Goal: Task Accomplishment & Management: Manage account settings

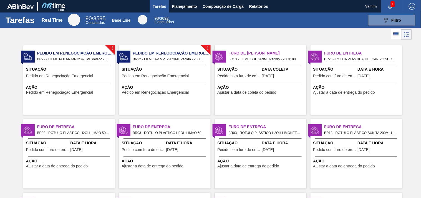
click at [245, 79] on div "Situação Pedido com furo de coleta" at bounding box center [239, 73] width 43 height 14
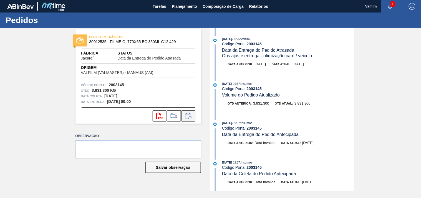
click at [189, 117] on icon at bounding box center [188, 115] width 9 height 7
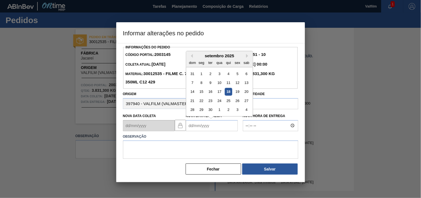
click at [190, 129] on Entrega2003145 "Nova Data Entrega" at bounding box center [212, 125] width 52 height 11
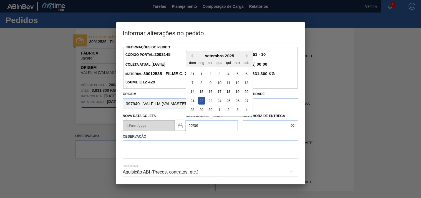
click at [201, 101] on div "22" at bounding box center [201, 100] width 7 height 7
type Entrega2003145 "22/09/2025"
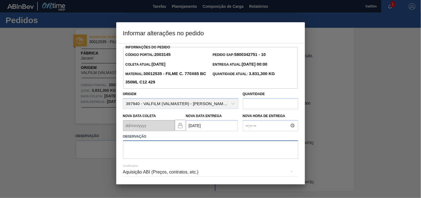
click at [140, 151] on textarea at bounding box center [210, 149] width 175 height 18
click at [210, 150] on textarea "ajuste entrega - atraso entrega conteiner." at bounding box center [210, 149] width 175 height 18
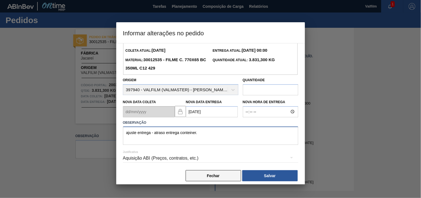
scroll to position [20, 0]
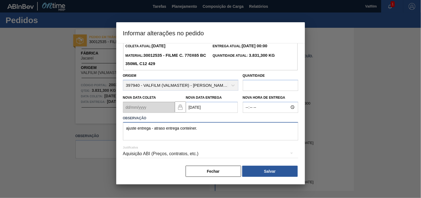
type textarea "ajuste entrega - atraso entrega conteiner."
click at [170, 156] on div "Aquisição ABI (Preços, contratos, etc.)" at bounding box center [210, 154] width 175 height 16
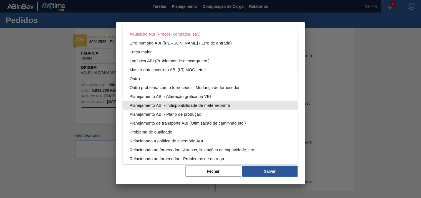
scroll to position [30, 0]
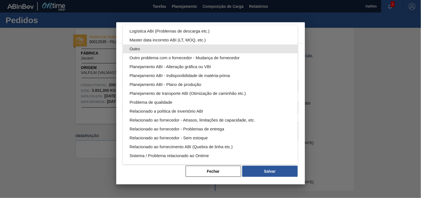
click at [135, 46] on div "Outro" at bounding box center [211, 48] width 162 height 9
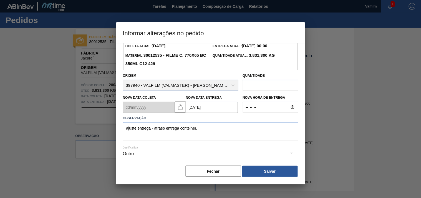
scroll to position [0, 0]
click at [269, 172] on button "Salvar" at bounding box center [270, 170] width 56 height 11
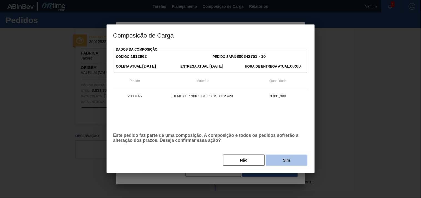
click at [291, 160] on button "Sim" at bounding box center [287, 159] width 42 height 11
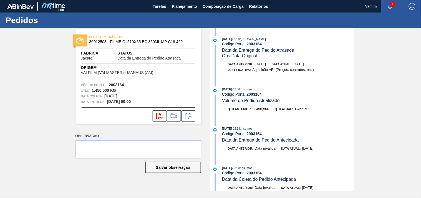
drag, startPoint x: 255, startPoint y: 64, endPoint x: 275, endPoint y: 65, distance: 20.0
click at [275, 65] on div "Data anterior: 19/09/2025 Data atual: 08/10/2025" at bounding box center [288, 64] width 132 height 6
click at [187, 118] on icon at bounding box center [188, 116] width 4 height 3
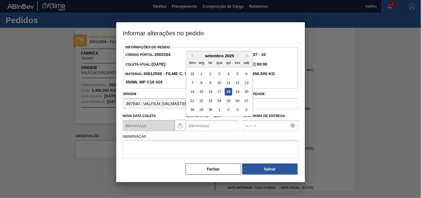
click at [192, 127] on Entrega2003164 "Nova Data Entrega" at bounding box center [212, 125] width 52 height 11
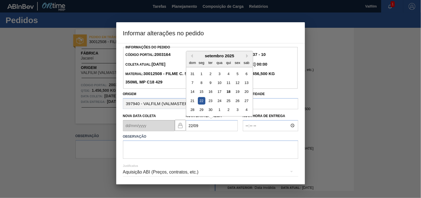
click at [201, 102] on div "22" at bounding box center [201, 100] width 7 height 7
type Entrega2003164 "22/09/2025"
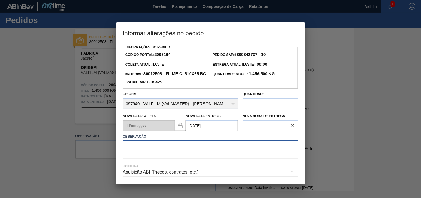
click at [148, 153] on textarea at bounding box center [210, 149] width 175 height 18
click at [143, 173] on div "Aquisição ABI (Preços, contratos, etc.)" at bounding box center [210, 172] width 175 height 16
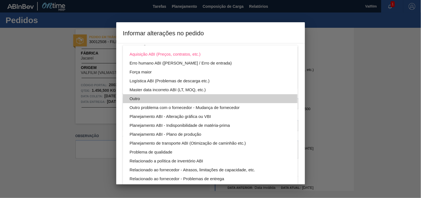
click at [134, 97] on div "Outro" at bounding box center [211, 98] width 162 height 9
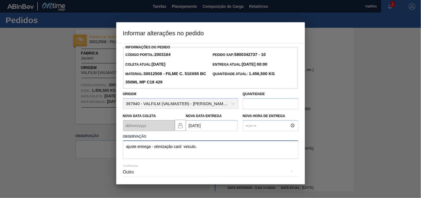
click at [183, 146] on textarea "ajuste entrega - otimização card veiculo." at bounding box center [210, 149] width 175 height 18
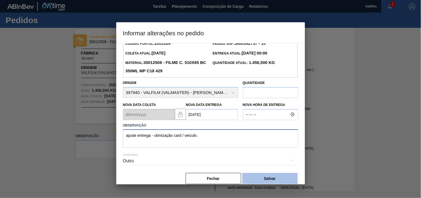
scroll to position [20, 0]
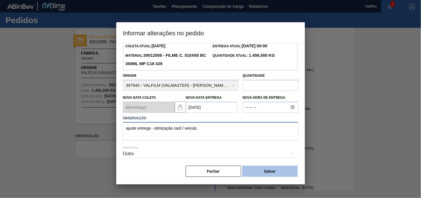
type textarea "ajuste entrega - otimização card / veiculo."
click at [270, 170] on button "Salvar" at bounding box center [270, 170] width 56 height 11
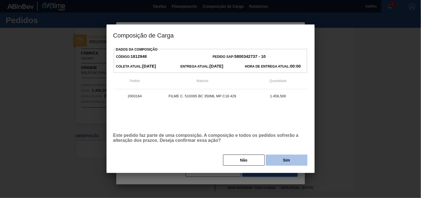
click at [271, 162] on button "Sim" at bounding box center [287, 159] width 42 height 11
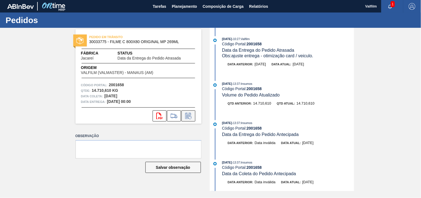
click at [185, 115] on icon at bounding box center [188, 115] width 9 height 7
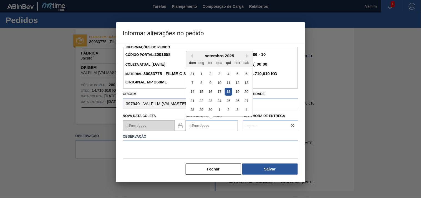
click at [190, 126] on Entrega2001658 "Nova Data Entrega" at bounding box center [212, 125] width 52 height 11
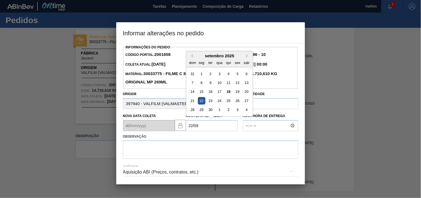
click at [200, 103] on div "22" at bounding box center [201, 100] width 7 height 7
type Entrega2001658 "22/09/2025"
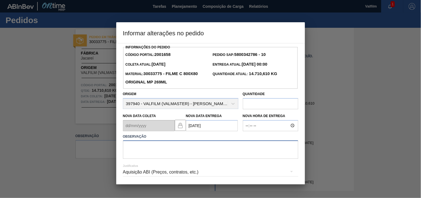
click at [153, 158] on textarea at bounding box center [210, 149] width 175 height 18
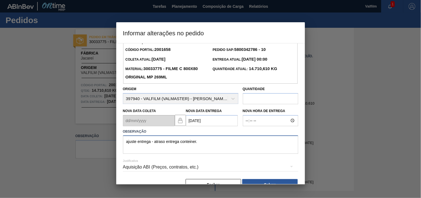
scroll to position [20, 0]
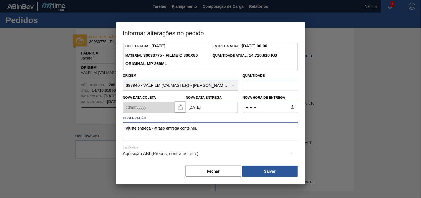
type textarea "ajuste entrega - atraso entrega conteiner."
click at [201, 151] on div "Aquisição ABI (Preços, contratos, etc.)" at bounding box center [210, 154] width 175 height 16
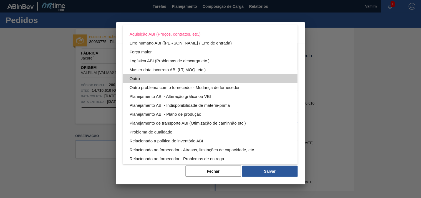
click at [133, 78] on div "Outro" at bounding box center [211, 78] width 162 height 9
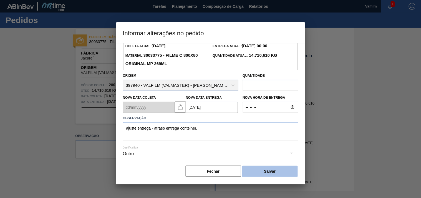
click at [262, 173] on button "Salvar" at bounding box center [270, 170] width 56 height 11
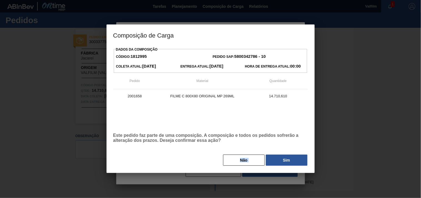
drag, startPoint x: 272, startPoint y: 171, endPoint x: 296, endPoint y: 140, distance: 38.9
click at [296, 140] on div "Dados da Composição Código: 1812995 Pedido SAP: 5800342786 - 10 Coleta Atual: 2…" at bounding box center [211, 109] width 208 height 127
click at [285, 163] on button "Sim" at bounding box center [287, 159] width 42 height 11
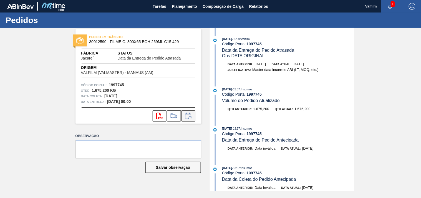
click at [192, 117] on icon at bounding box center [188, 115] width 9 height 7
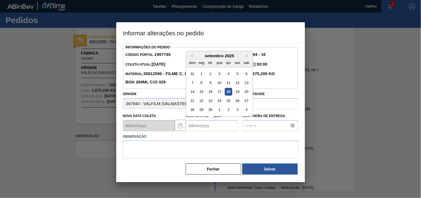
click at [193, 129] on Entrega1997745 "Nova Data Entrega" at bounding box center [212, 125] width 52 height 11
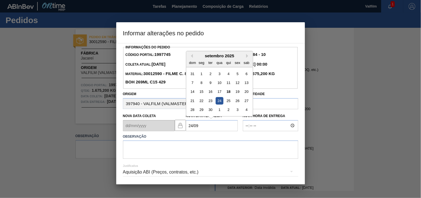
click at [219, 103] on div "24" at bounding box center [219, 100] width 7 height 7
type Entrega1997745 "[DATE]"
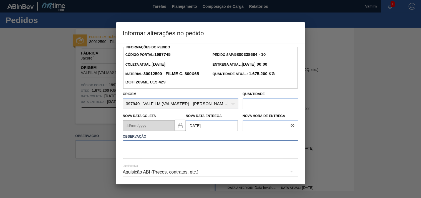
drag, startPoint x: 169, startPoint y: 153, endPoint x: 167, endPoint y: 154, distance: 3.2
click at [167, 154] on textarea at bounding box center [210, 149] width 175 height 18
drag, startPoint x: 281, startPoint y: 151, endPoint x: 261, endPoint y: 151, distance: 19.7
click at [280, 151] on textarea "ajuste entrega - otimização card" at bounding box center [210, 149] width 175 height 18
click at [213, 148] on textarea "ajuste entrega - otimização card" at bounding box center [210, 149] width 175 height 18
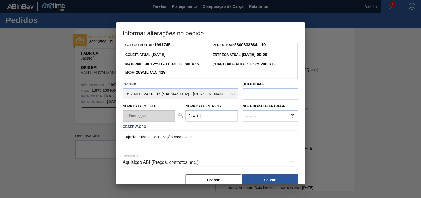
scroll to position [20, 0]
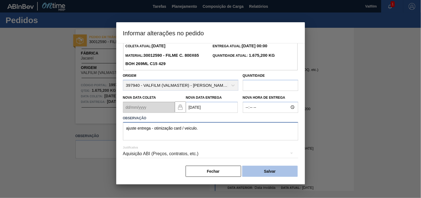
type textarea "ajuste entrega - otimização card / veiculo."
click at [276, 172] on button "Salvar" at bounding box center [270, 170] width 56 height 11
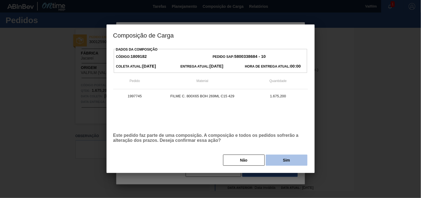
click at [285, 161] on button "Sim" at bounding box center [287, 159] width 42 height 11
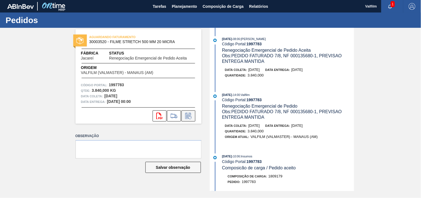
click at [190, 116] on icon at bounding box center [189, 117] width 3 height 3
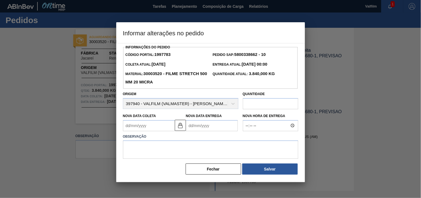
click at [144, 128] on Coleta1997783 "Nova Data Coleta" at bounding box center [149, 125] width 52 height 11
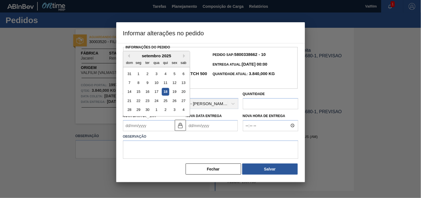
type Coleta1997783 "2"
type Entrega1997783 "[DATE]"
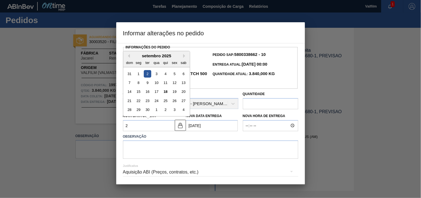
type Coleta1997783 "24"
type Entrega1997783 "[DATE]"
click at [159, 101] on div "24" at bounding box center [156, 100] width 7 height 7
type Coleta1997783 "[DATE]"
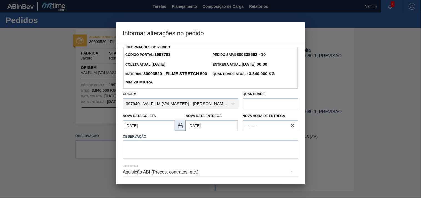
click at [182, 127] on img at bounding box center [180, 125] width 7 height 7
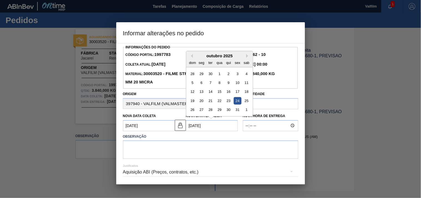
drag, startPoint x: 198, startPoint y: 127, endPoint x: 195, endPoint y: 127, distance: 3.3
click at [195, 127] on Entrega1997783 "[DATE]" at bounding box center [212, 125] width 52 height 11
type Entrega1997783 "[DATE]"
click at [162, 155] on textarea at bounding box center [210, 149] width 175 height 18
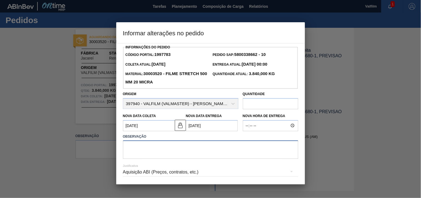
paste textarea "Ajuste entrega ( otimização card / veiculo )."
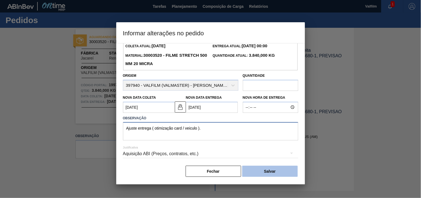
type textarea "Ajuste entrega ( otimização card / veiculo )."
click at [281, 171] on button "Salvar" at bounding box center [270, 170] width 56 height 11
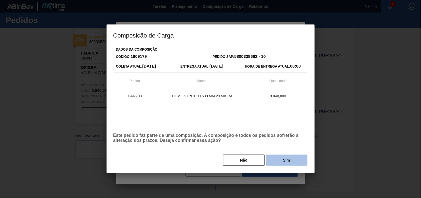
click at [285, 163] on button "Sim" at bounding box center [287, 159] width 42 height 11
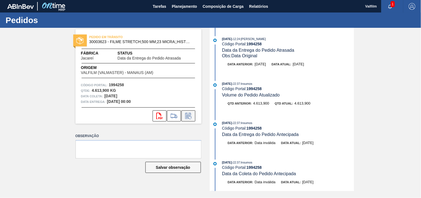
click at [191, 116] on icon at bounding box center [189, 117] width 3 height 3
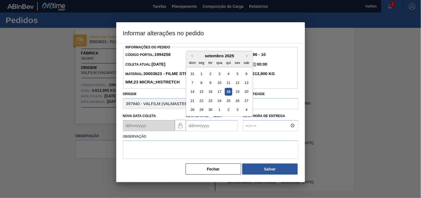
click at [196, 131] on Entrega1994258 "Nova Data Entrega" at bounding box center [212, 125] width 52 height 11
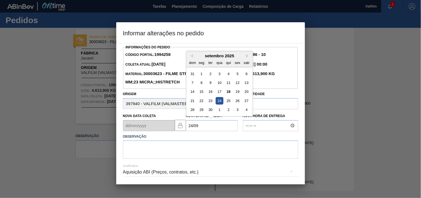
click at [221, 104] on div "24" at bounding box center [219, 100] width 7 height 7
type Entrega1994258 "[DATE]"
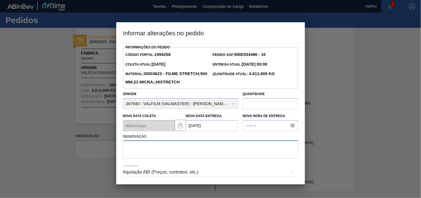
drag, startPoint x: 149, startPoint y: 158, endPoint x: 15, endPoint y: 179, distance: 135.0
click at [148, 158] on textarea at bounding box center [210, 149] width 175 height 18
click at [142, 156] on textarea at bounding box center [210, 149] width 175 height 18
paste textarea "Ajuste entrega ( alinhamento excesso de veiculo na porta )."
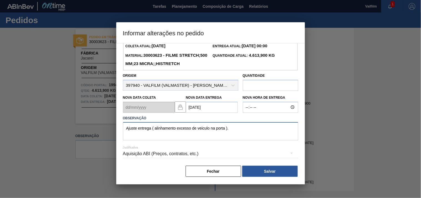
scroll to position [28, 0]
type textarea "Ajuste entrega ( alinhamento excesso de veiculo na porta )."
click at [125, 154] on div "Aquisição ABI (Preços, contratos, etc.)" at bounding box center [210, 154] width 175 height 16
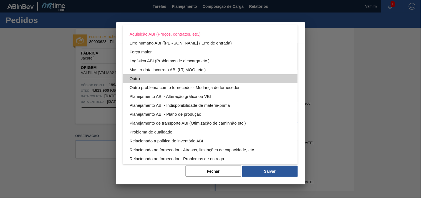
click at [139, 78] on div "Outro" at bounding box center [211, 78] width 162 height 9
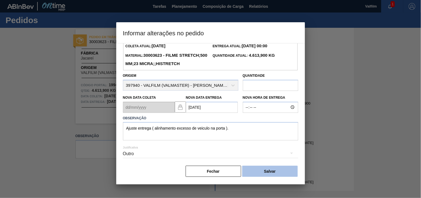
click at [253, 168] on button "Salvar" at bounding box center [270, 170] width 56 height 11
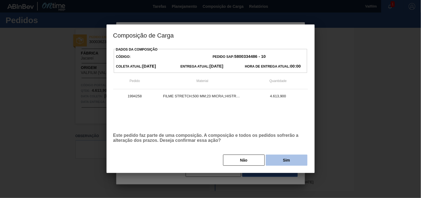
drag, startPoint x: 274, startPoint y: 162, endPoint x: 265, endPoint y: 162, distance: 8.9
click at [273, 162] on button "Sim" at bounding box center [287, 159] width 42 height 11
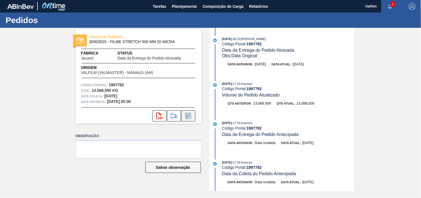
click at [190, 116] on icon at bounding box center [188, 115] width 9 height 7
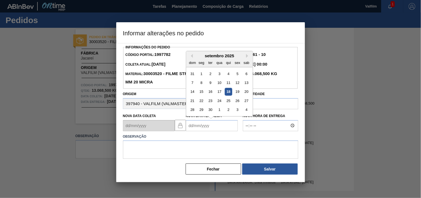
drag, startPoint x: 190, startPoint y: 128, endPoint x: 190, endPoint y: 124, distance: 4.2
click at [190, 126] on Entrega1997782 "Nova Data Entrega" at bounding box center [212, 125] width 52 height 11
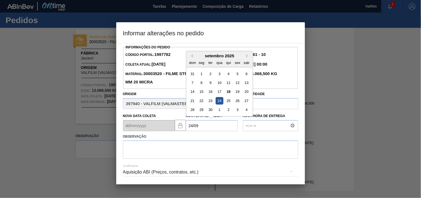
drag, startPoint x: 220, startPoint y: 100, endPoint x: 217, endPoint y: 104, distance: 5.0
click at [220, 99] on div "24" at bounding box center [219, 100] width 7 height 7
type Entrega1997782 "[DATE]"
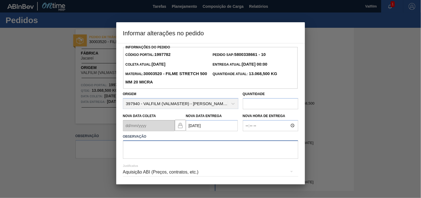
click at [143, 150] on textarea at bounding box center [210, 149] width 175 height 18
click at [146, 151] on textarea at bounding box center [210, 149] width 175 height 18
paste textarea "Ajuste entrega ( alinhamento excesso de veiculo na porta )."
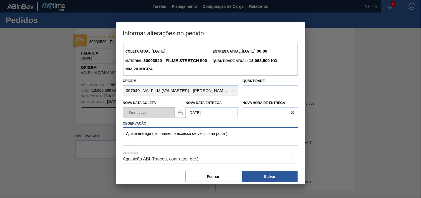
scroll to position [20, 0]
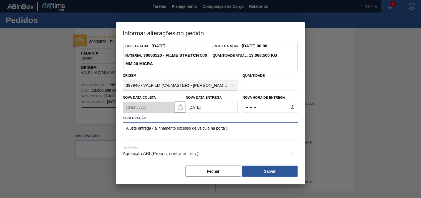
type textarea "Ajuste entrega ( alinhamento excesso de veiculo na porta )."
click at [146, 155] on div "Aquisição ABI (Preços, contratos, etc.)" at bounding box center [210, 154] width 175 height 16
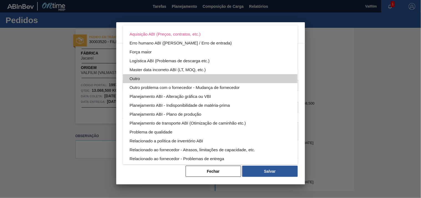
click at [137, 76] on div "Outro" at bounding box center [211, 78] width 162 height 9
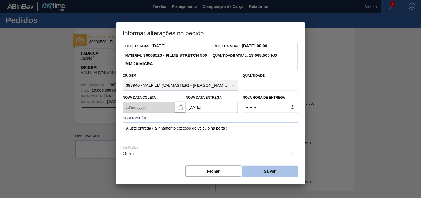
click at [261, 166] on button "Salvar" at bounding box center [270, 170] width 56 height 11
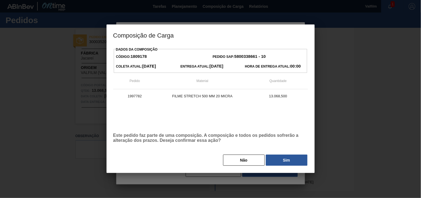
drag, startPoint x: 274, startPoint y: 161, endPoint x: 24, endPoint y: 163, distance: 250.4
click at [274, 160] on button "Sim" at bounding box center [287, 159] width 42 height 11
